Goal: Information Seeking & Learning: Learn about a topic

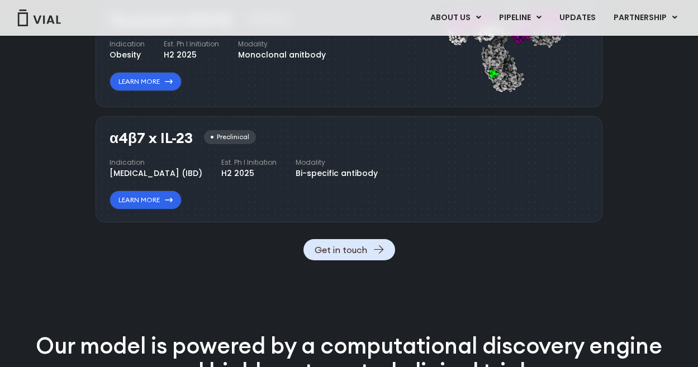
scroll to position [1287, 0]
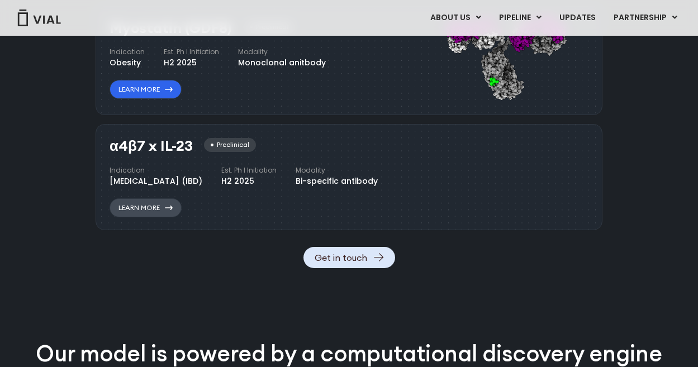
click at [133, 218] on link "Learn More" at bounding box center [146, 208] width 72 height 19
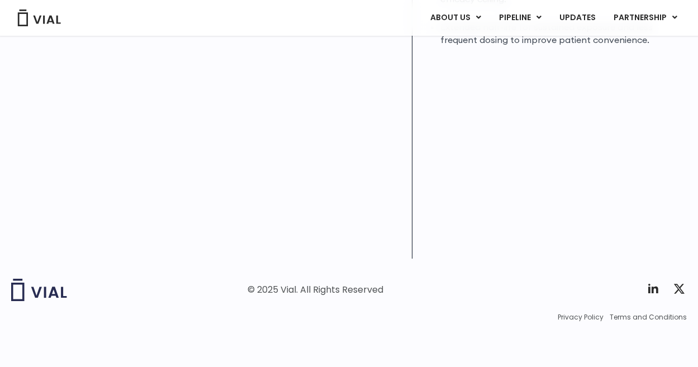
scroll to position [249, 0]
